Goal: Information Seeking & Learning: Learn about a topic

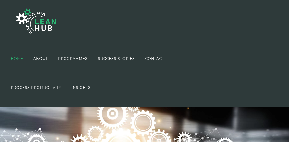
click at [42, 57] on span "ABOUT" at bounding box center [40, 59] width 14 height 4
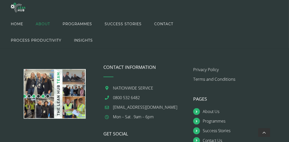
scroll to position [789, 0]
click at [211, 108] on link "About Us" at bounding box center [239, 111] width 73 height 7
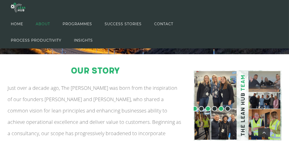
scroll to position [54, 0]
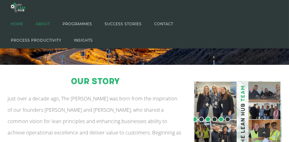
click at [16, 23] on span "HOME" at bounding box center [17, 24] width 12 height 23
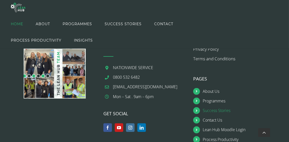
scroll to position [621, 0]
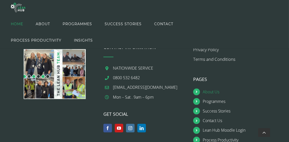
click at [212, 92] on link "About Us" at bounding box center [239, 91] width 73 height 7
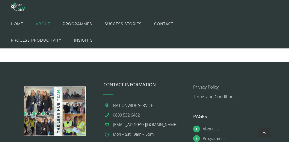
scroll to position [797, 0]
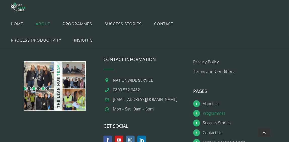
click at [214, 110] on link "Programmes" at bounding box center [239, 113] width 73 height 7
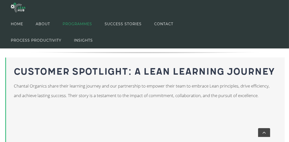
scroll to position [343, 0]
